Goal: Information Seeking & Learning: Learn about a topic

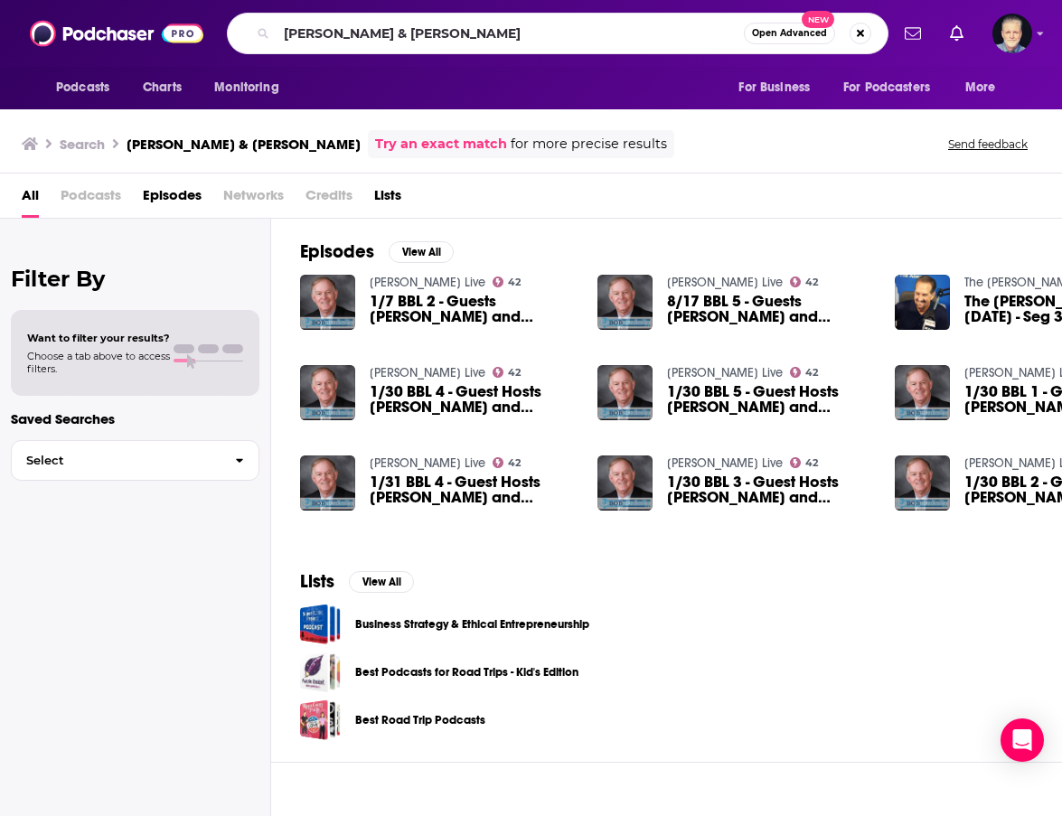
click at [500, 35] on input "[PERSON_NAME] & [PERSON_NAME]" at bounding box center [510, 33] width 467 height 29
type input "[PERSON_NAME] america"
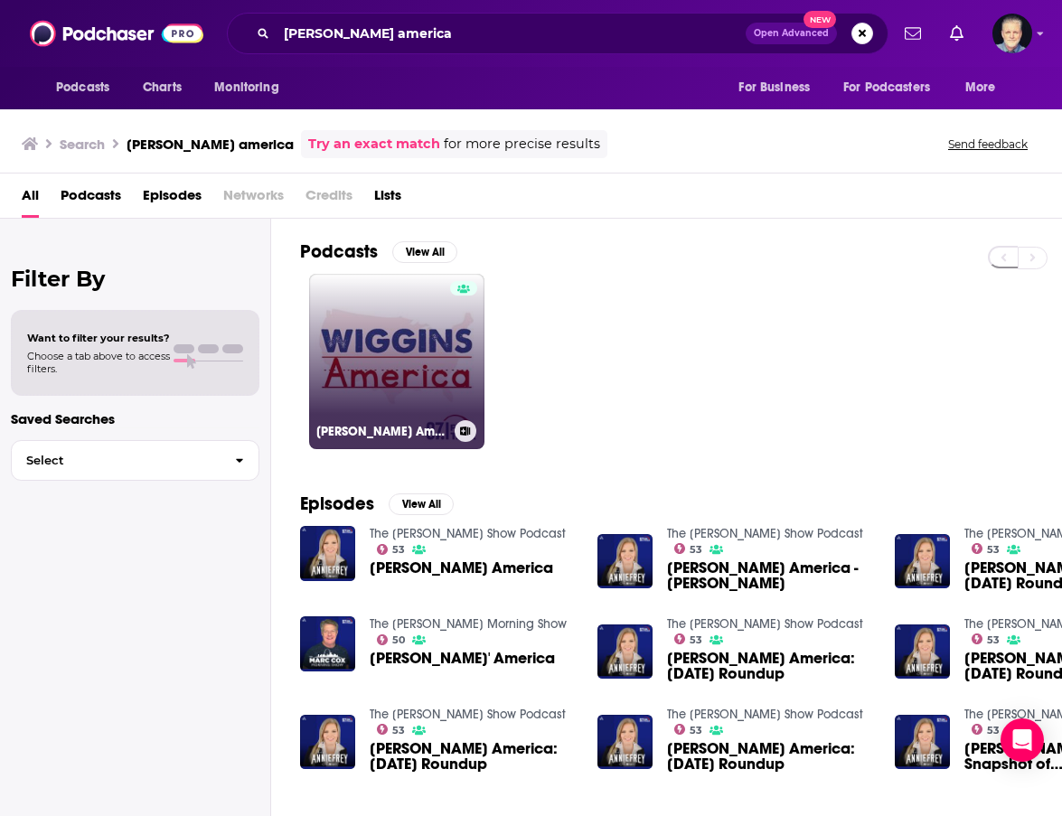
click at [454, 350] on div at bounding box center [463, 350] width 27 height 139
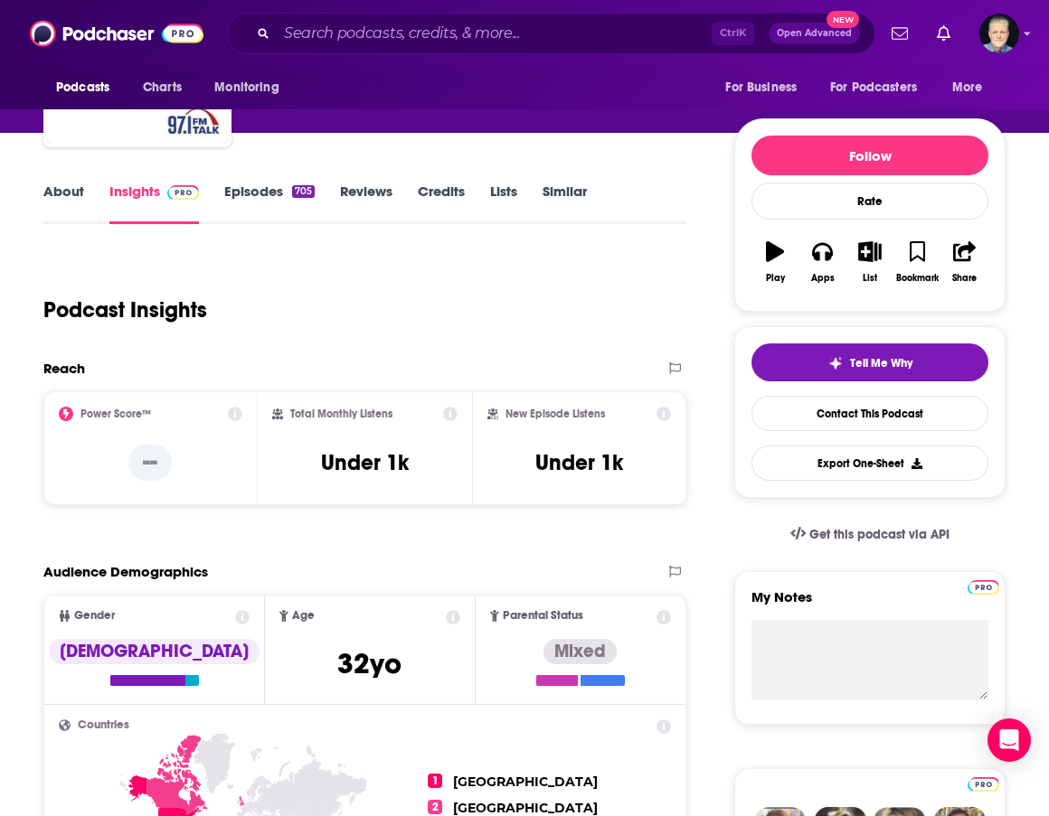
scroll to position [181, 0]
